Goal: Browse casually: Explore the website without a specific task or goal

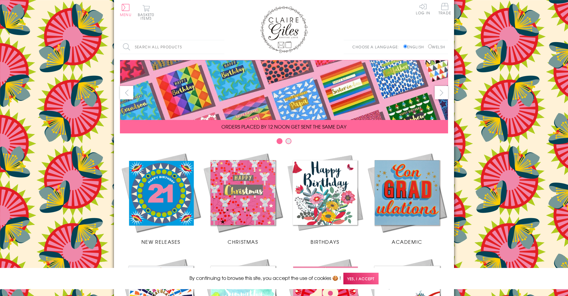
scroll to position [219, 0]
